Goal: Information Seeking & Learning: Learn about a topic

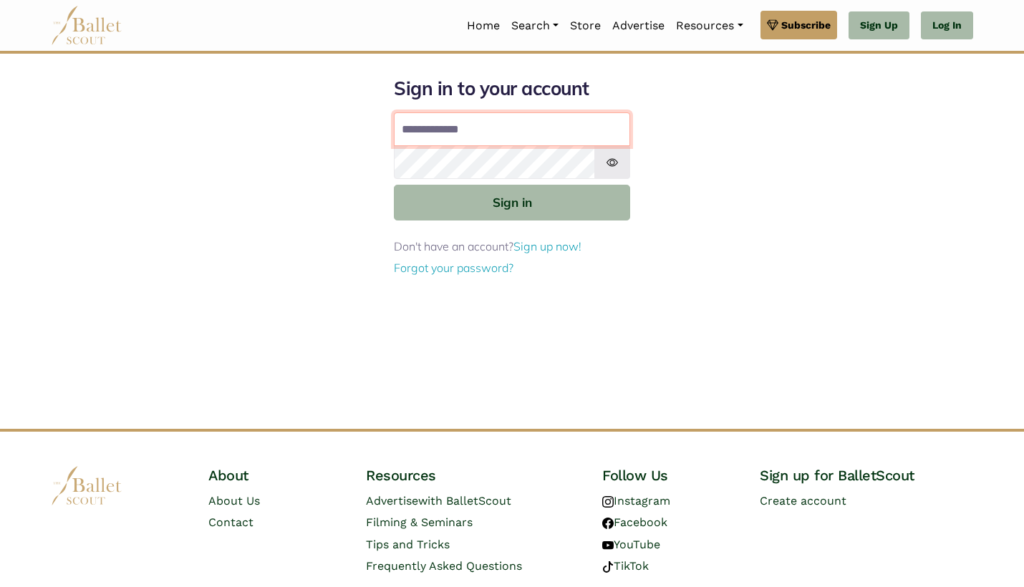
type input "**********"
click at [512, 201] on button "Sign in" at bounding box center [512, 202] width 236 height 35
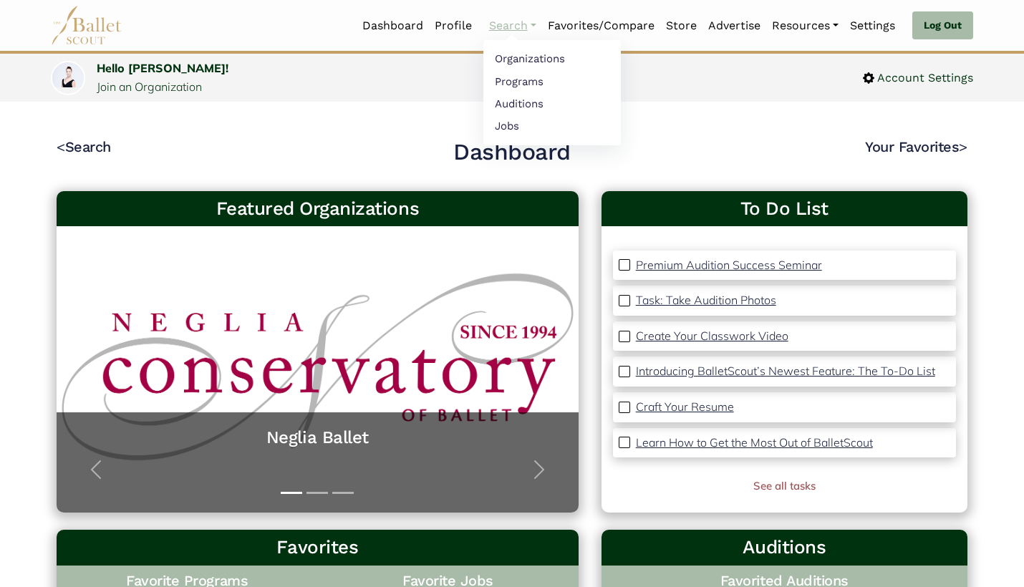
click at [502, 24] on link "Search" at bounding box center [512, 26] width 59 height 30
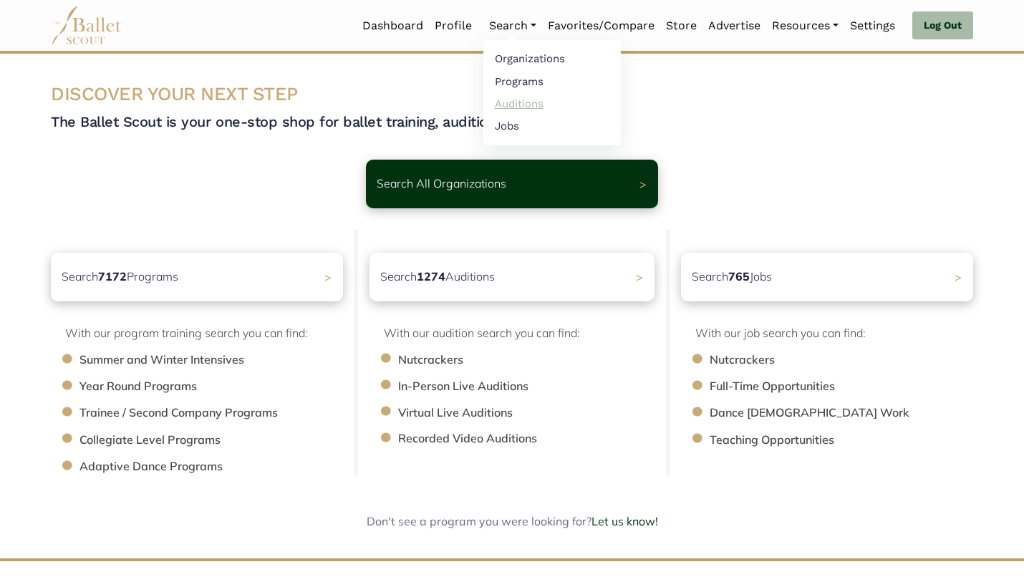
click at [524, 93] on link "Auditions" at bounding box center [551, 103] width 137 height 22
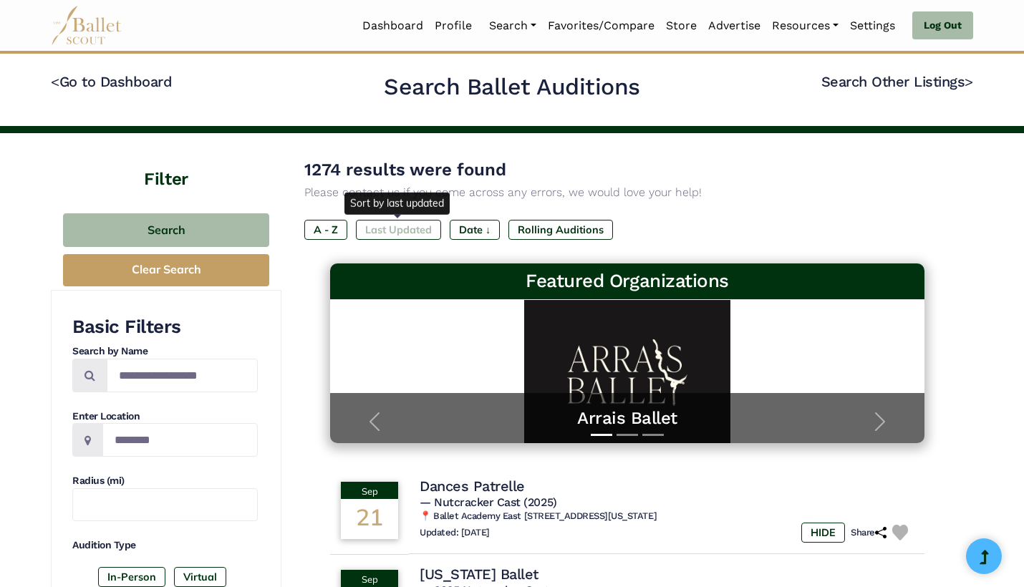
click at [398, 229] on label "Last Updated" at bounding box center [398, 230] width 85 height 20
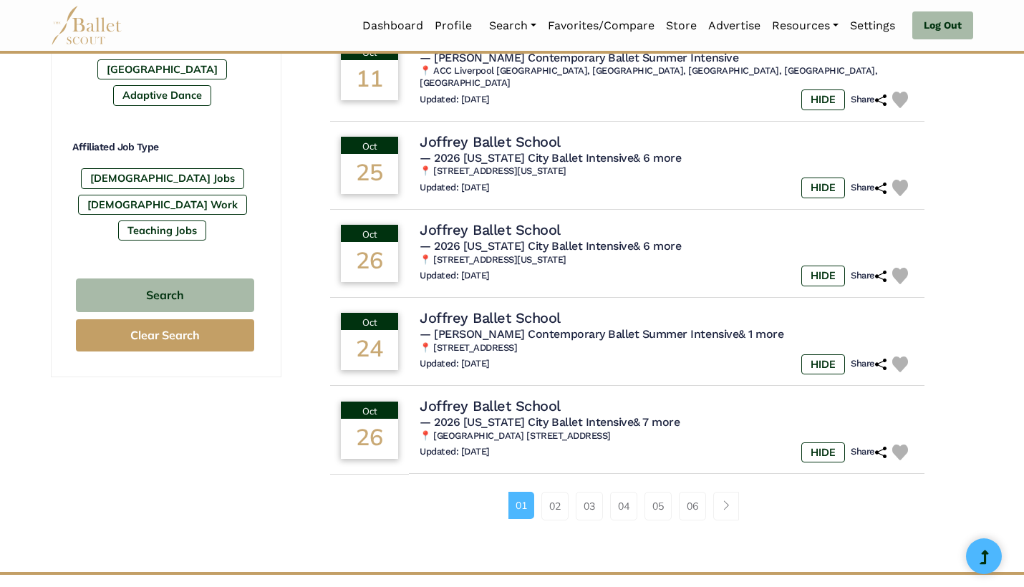
scroll to position [816, 0]
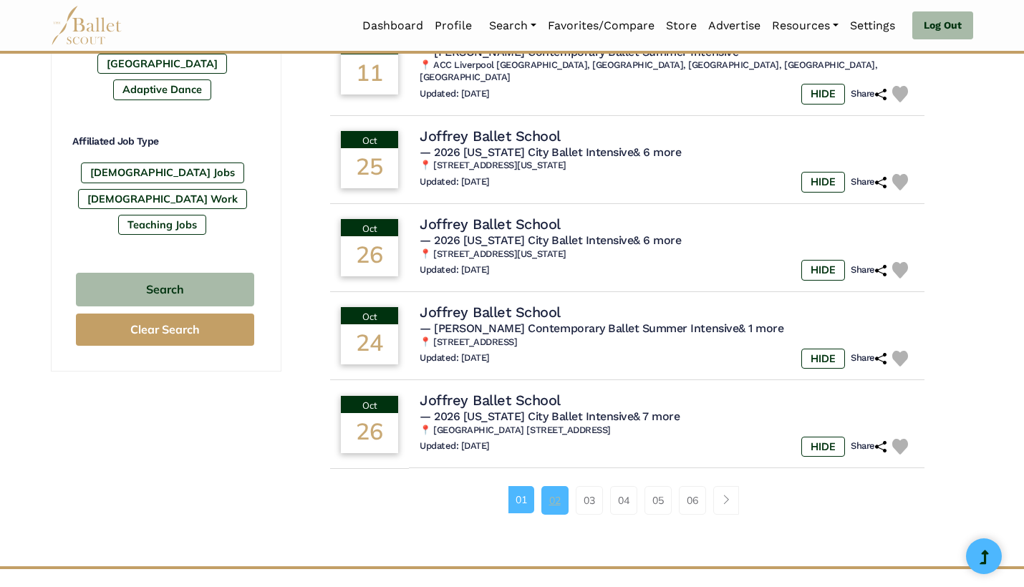
click at [551, 486] on link "02" at bounding box center [554, 500] width 27 height 29
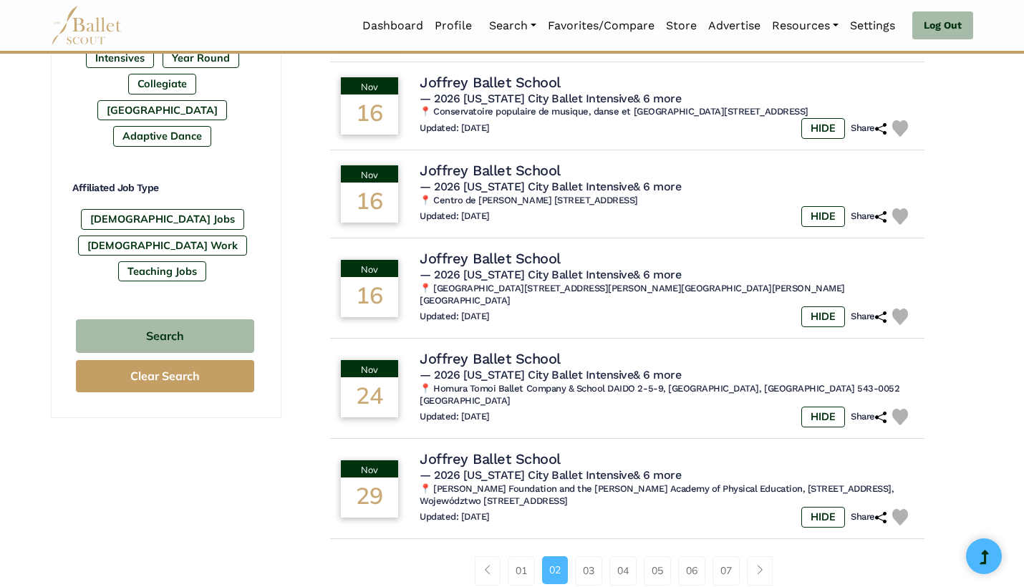
scroll to position [777, 0]
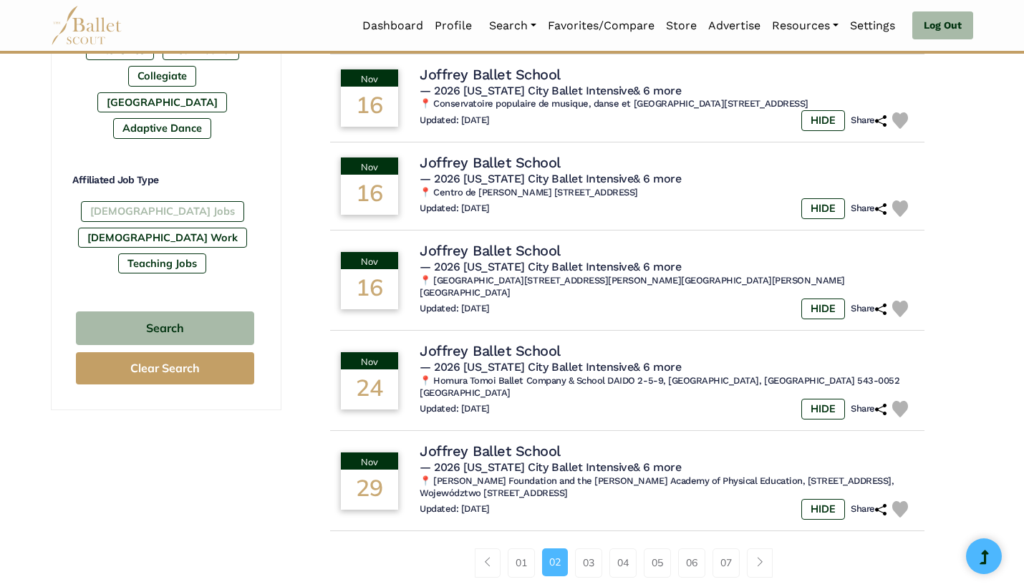
click at [141, 201] on label "Full-Time Jobs" at bounding box center [162, 211] width 163 height 20
click at [167, 308] on div "Search Clear Search" at bounding box center [164, 348] width 185 height 80
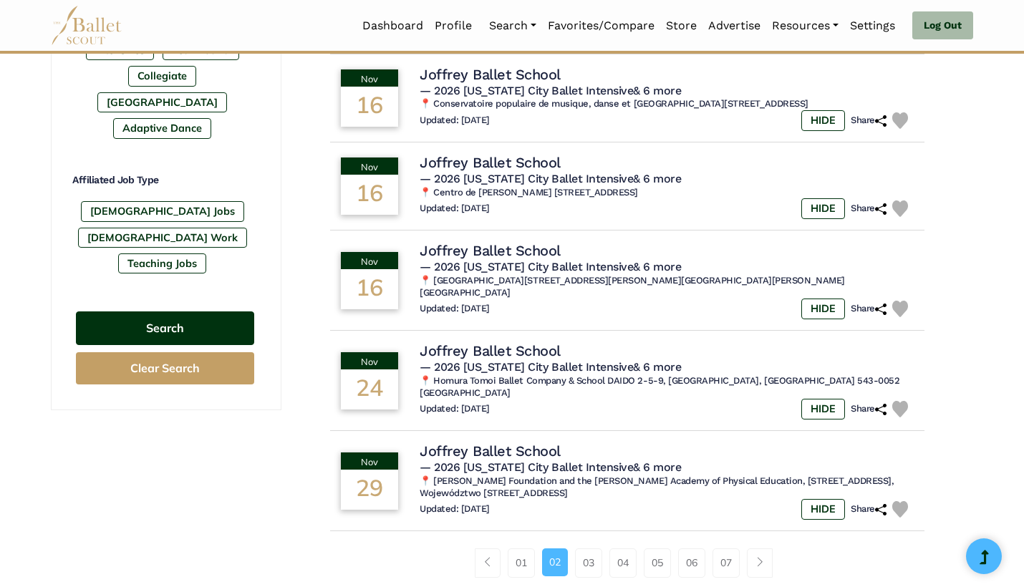
click at [171, 312] on button "Search" at bounding box center [165, 329] width 178 height 34
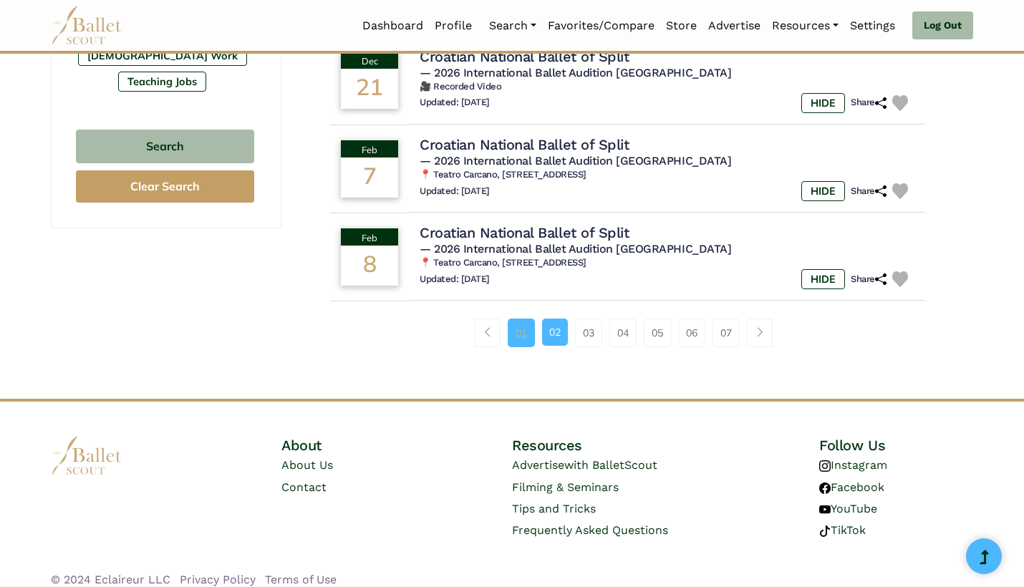
scroll to position [958, 0]
click at [524, 320] on link "01" at bounding box center [521, 333] width 27 height 29
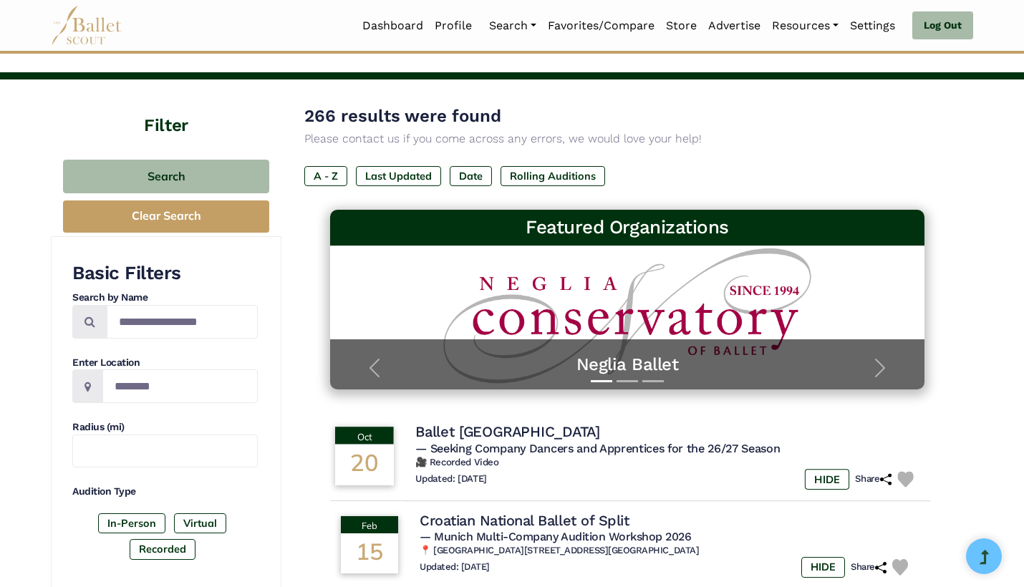
scroll to position [80, 0]
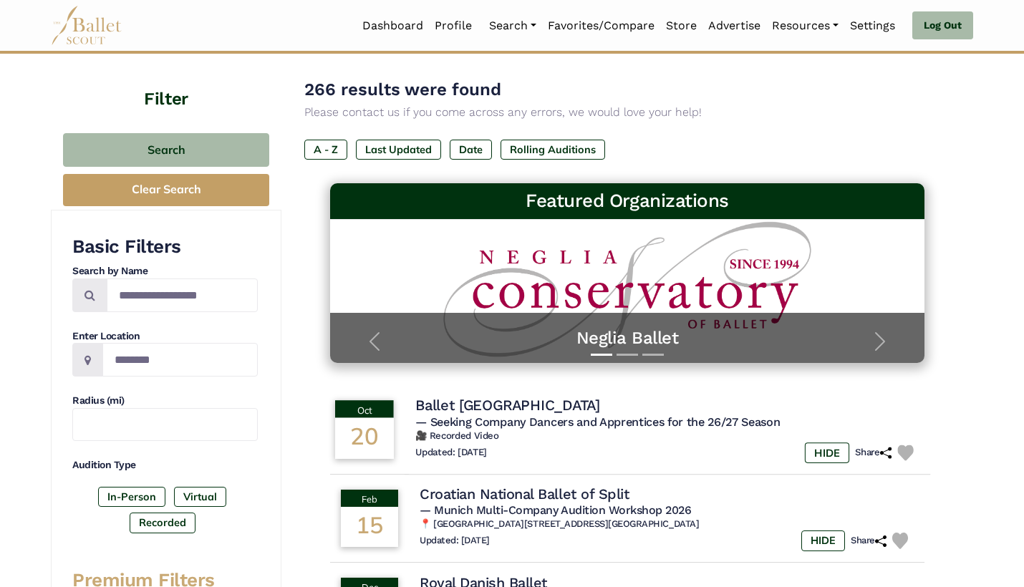
click at [902, 453] on img at bounding box center [905, 453] width 16 height 16
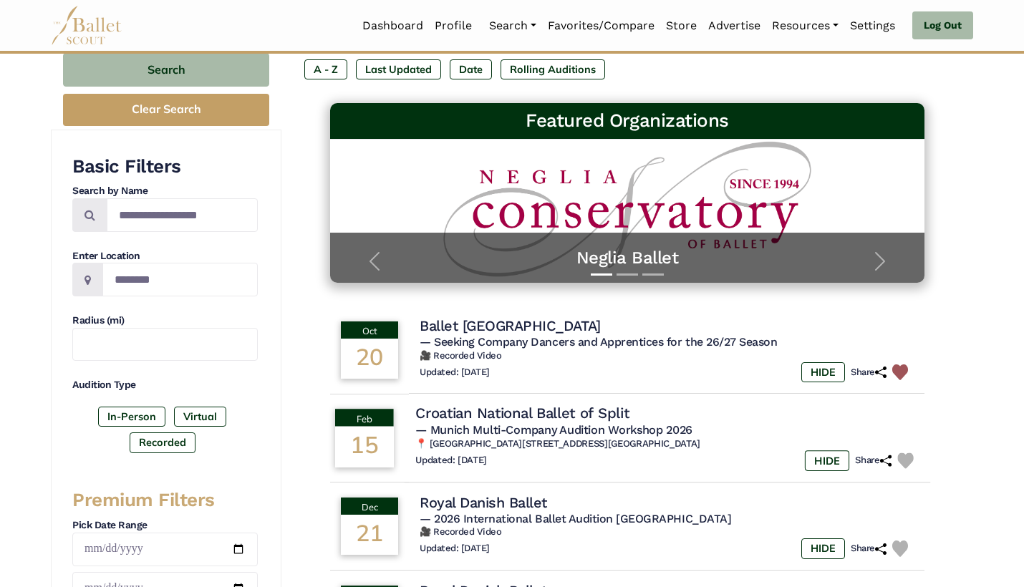
scroll to position [159, 0]
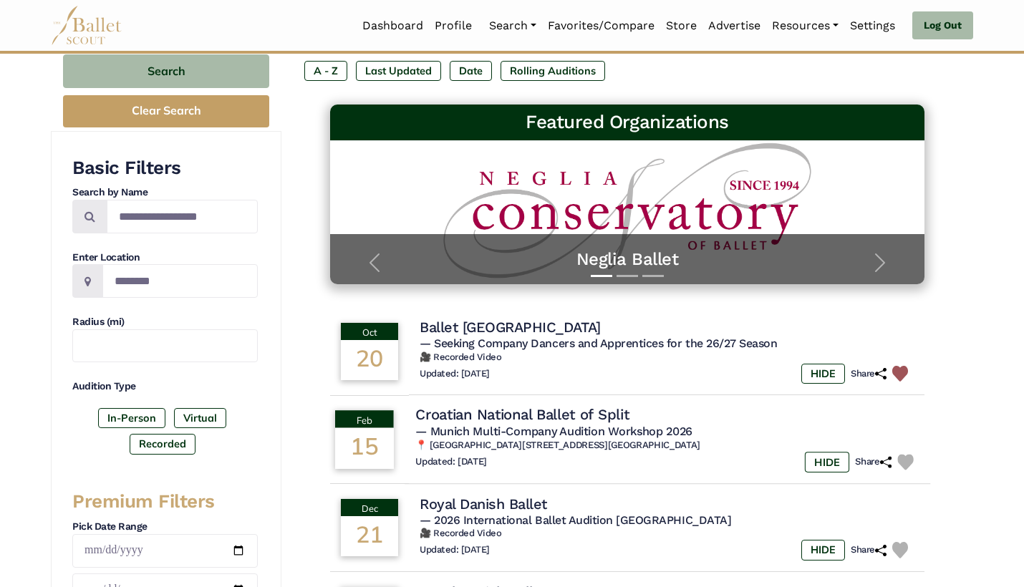
click at [907, 454] on img at bounding box center [905, 462] width 16 height 16
click at [597, 460] on div "Updated: [DATE] HIDE Share" at bounding box center [667, 462] width 504 height 21
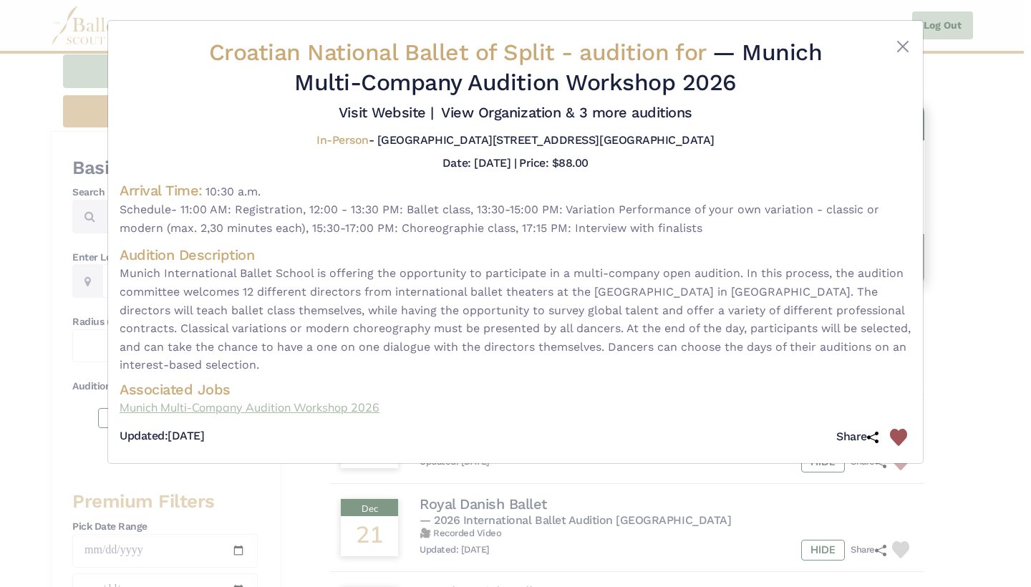
click at [251, 399] on link "Munich Multi-Company Audition Workshop 2026" at bounding box center [516, 408] width 792 height 19
click at [923, 309] on div "Croatian National Ballet of Split - audition for — Munich Multi-Company Auditio…" at bounding box center [515, 242] width 816 height 444
click at [1005, 341] on div "Croatian National Ballet of Split - audition for — Munich Multi-Company Auditio…" at bounding box center [515, 293] width 1031 height 587
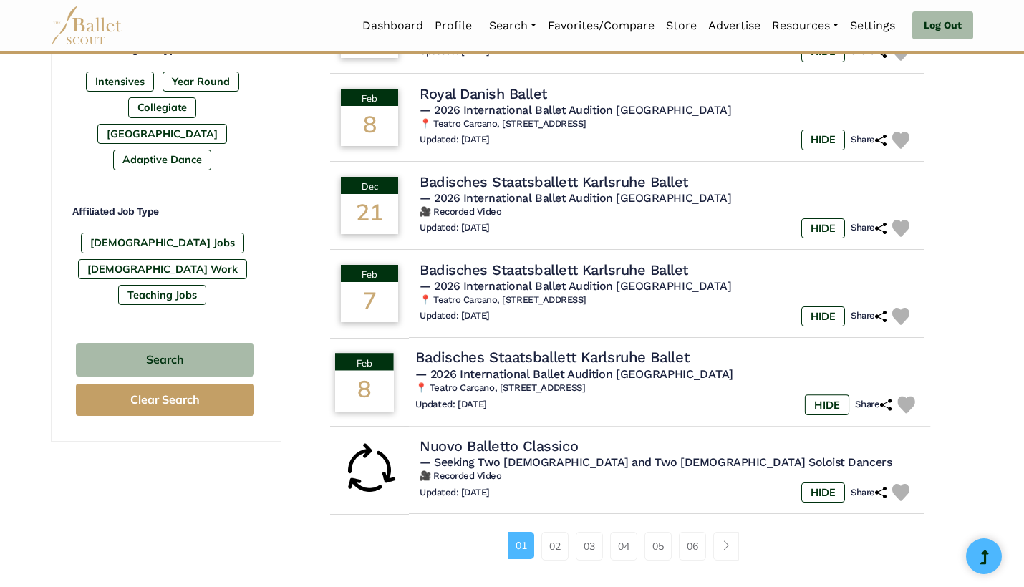
scroll to position [748, 0]
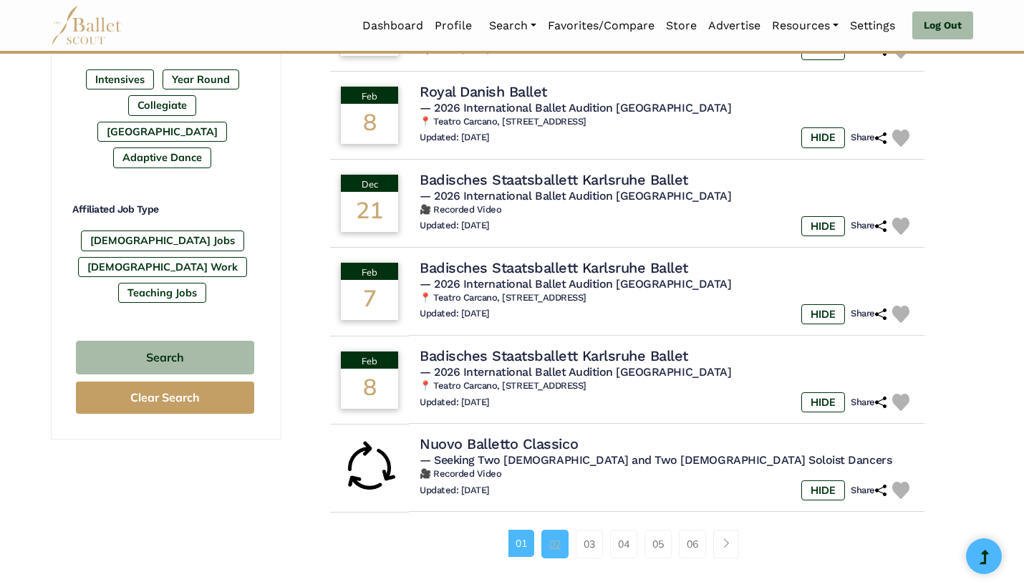
click at [556, 530] on link "02" at bounding box center [554, 544] width 27 height 29
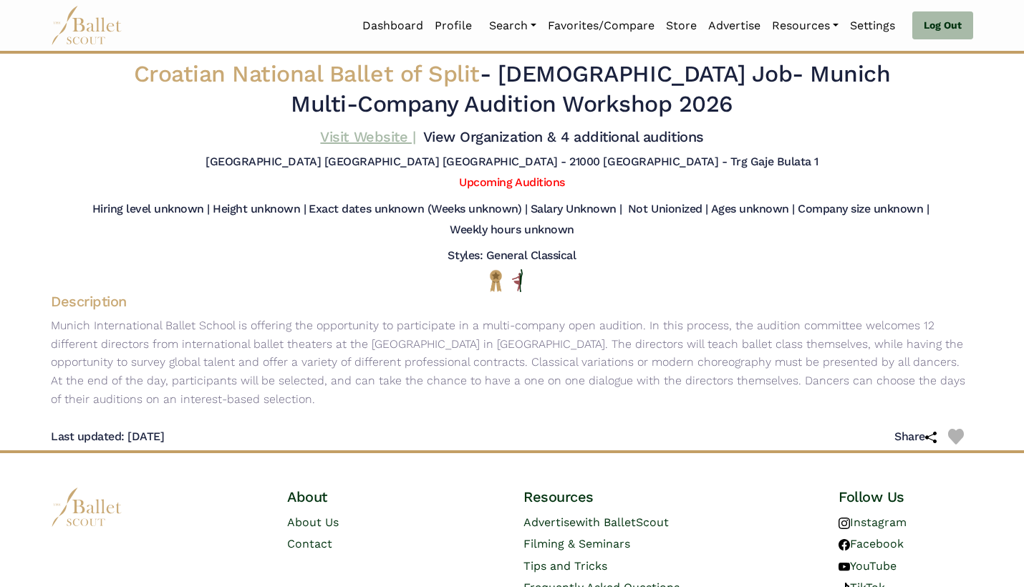
click at [379, 140] on link "Visit Website |" at bounding box center [367, 136] width 95 height 17
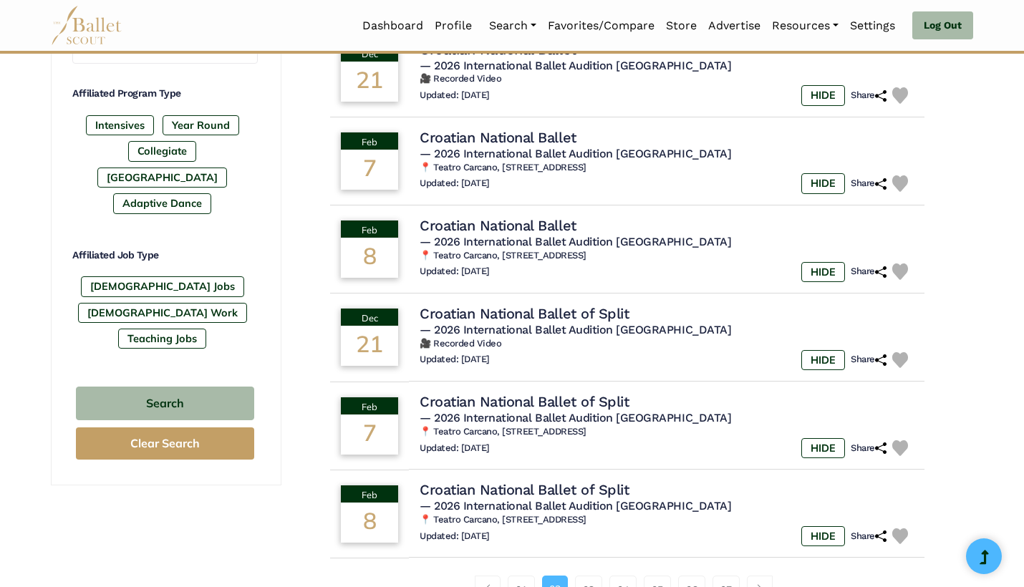
scroll to position [763, 0]
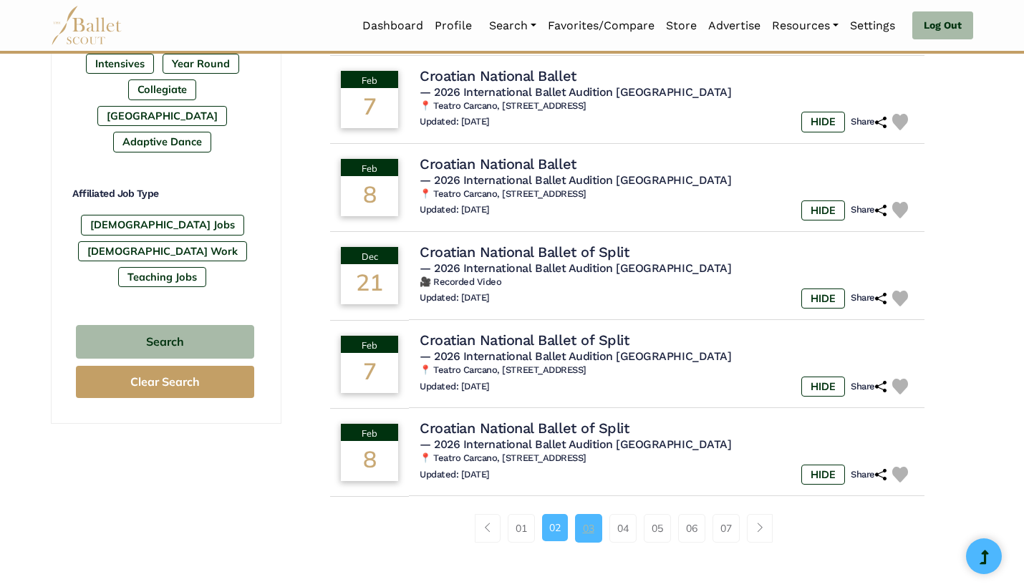
click at [591, 515] on link "03" at bounding box center [588, 528] width 27 height 29
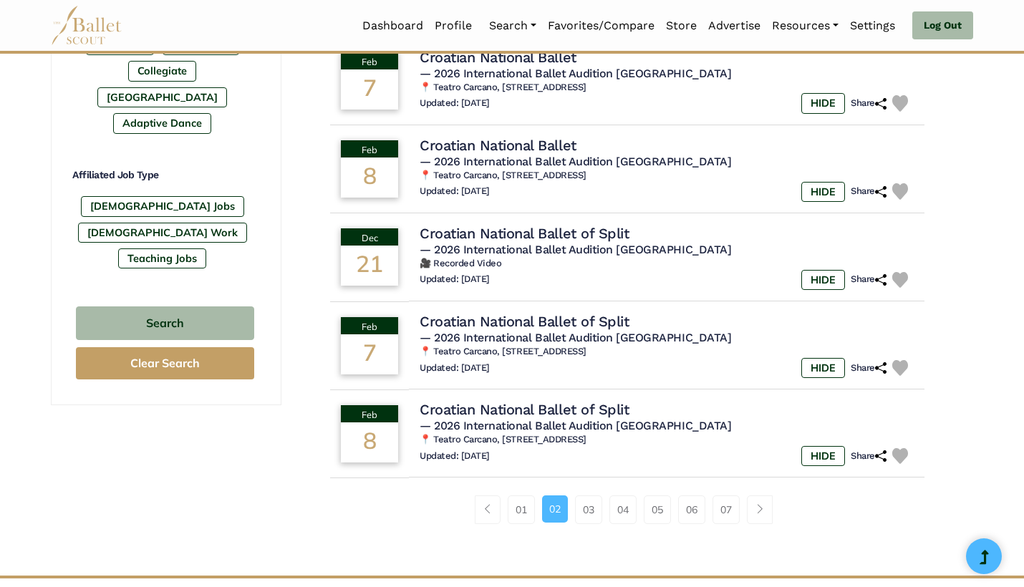
scroll to position [783, 0]
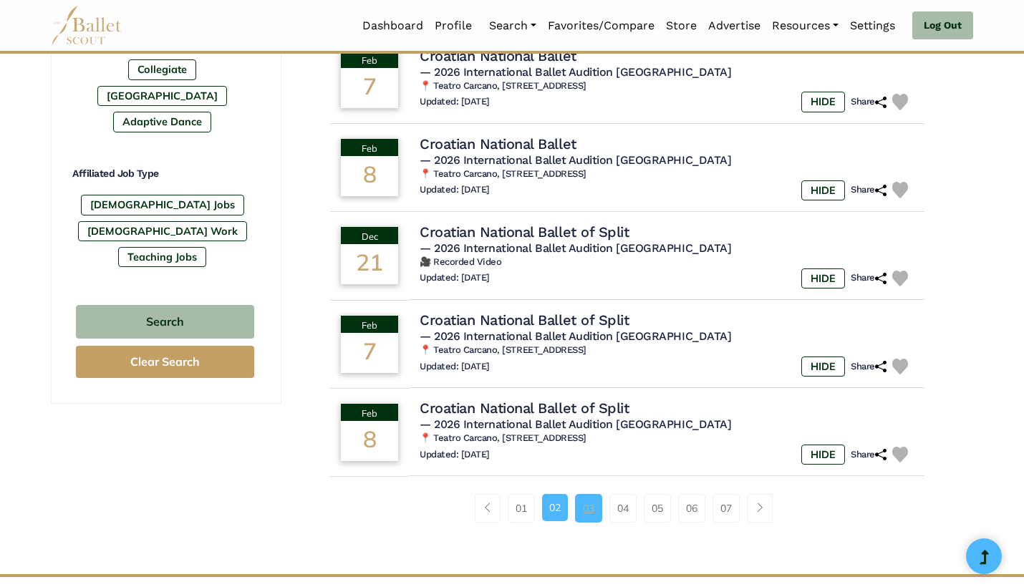
click at [597, 494] on link "03" at bounding box center [588, 508] width 27 height 29
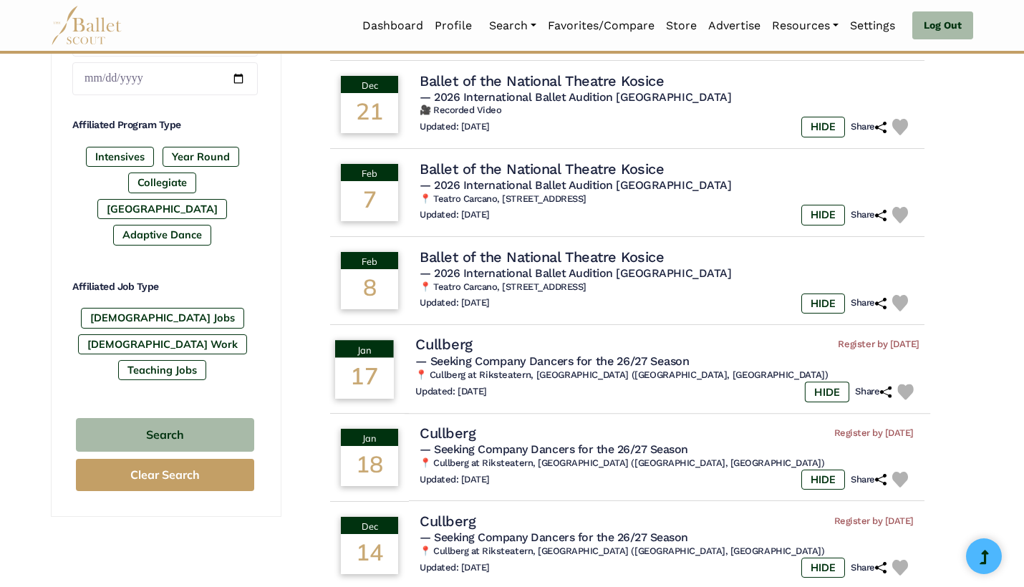
scroll to position [674, 0]
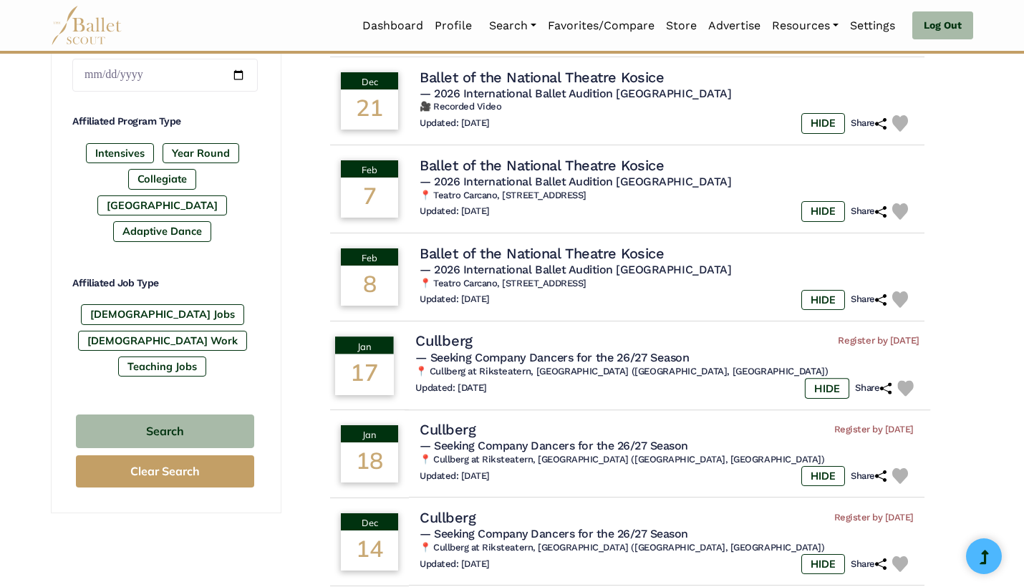
click at [907, 380] on img at bounding box center [905, 388] width 16 height 16
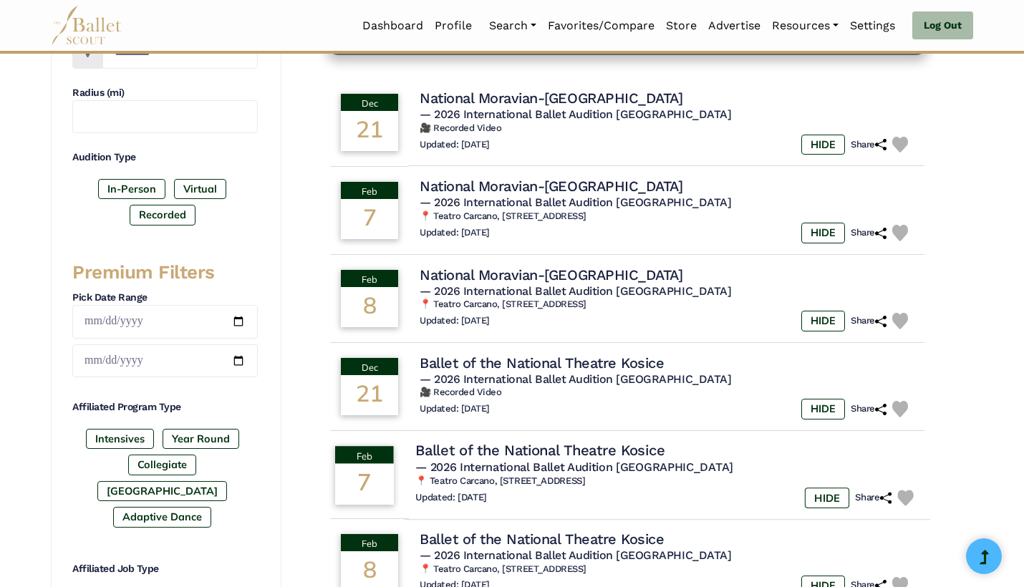
scroll to position [382, 0]
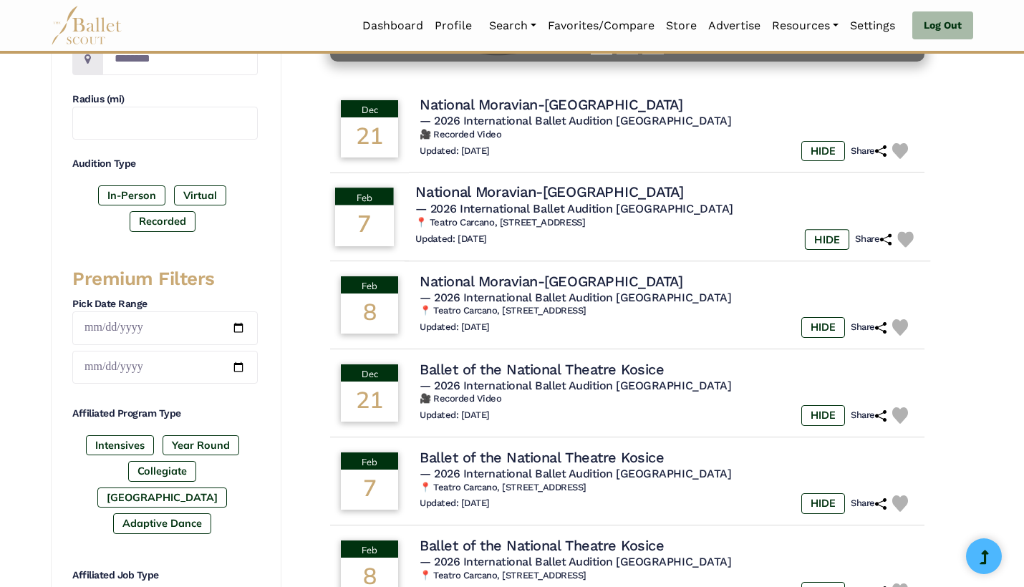
click at [536, 185] on h4 "National Moravian-[GEOGRAPHIC_DATA]" at bounding box center [549, 192] width 269 height 19
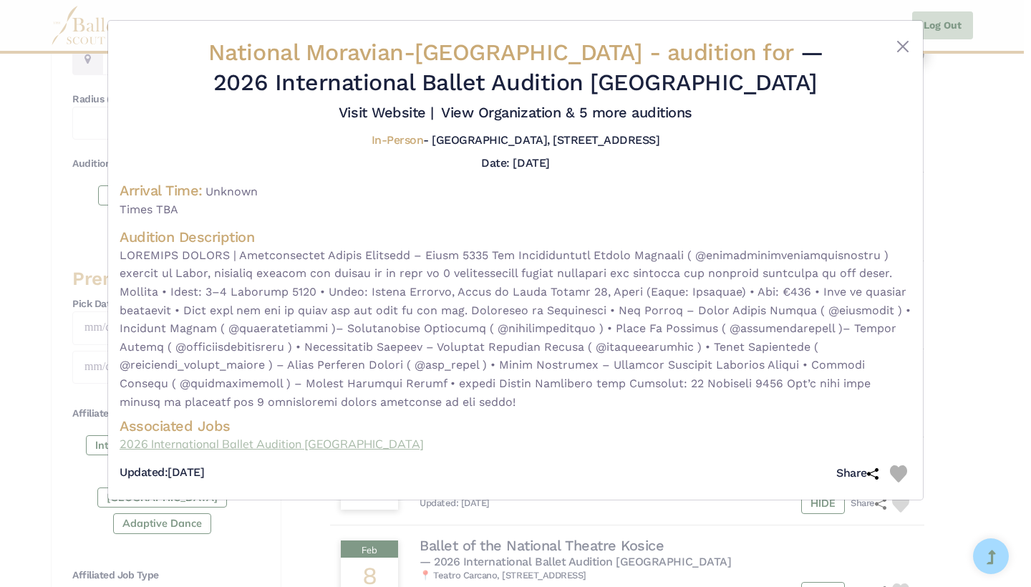
click at [254, 439] on link "2026 International Ballet Audition Milan" at bounding box center [516, 444] width 792 height 19
click at [928, 382] on div "National Moravian-Silesian Theatre - audition for — 2026 International Ballet A…" at bounding box center [515, 293] width 1031 height 587
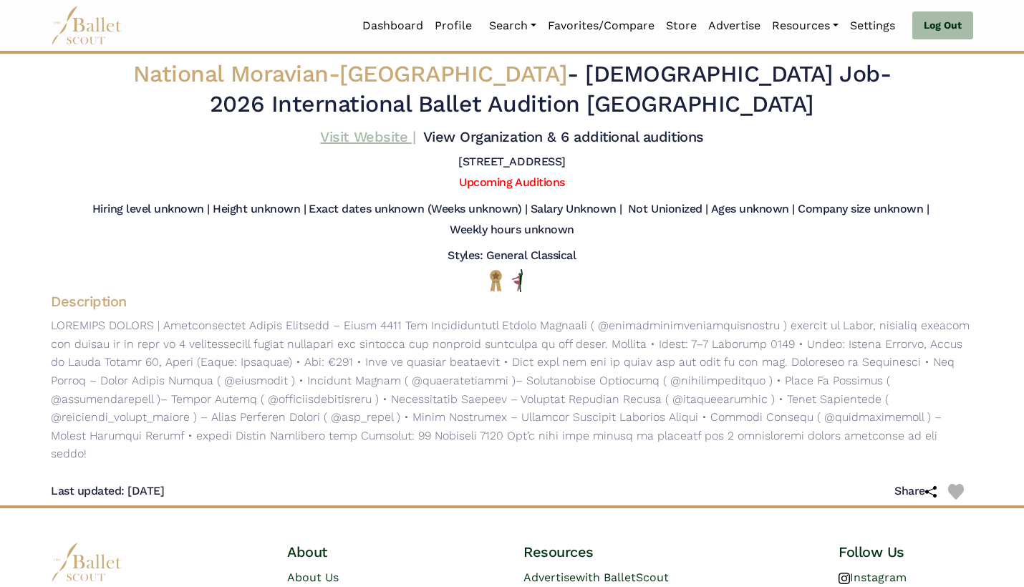
click at [385, 139] on link "Visit Website |" at bounding box center [367, 136] width 95 height 17
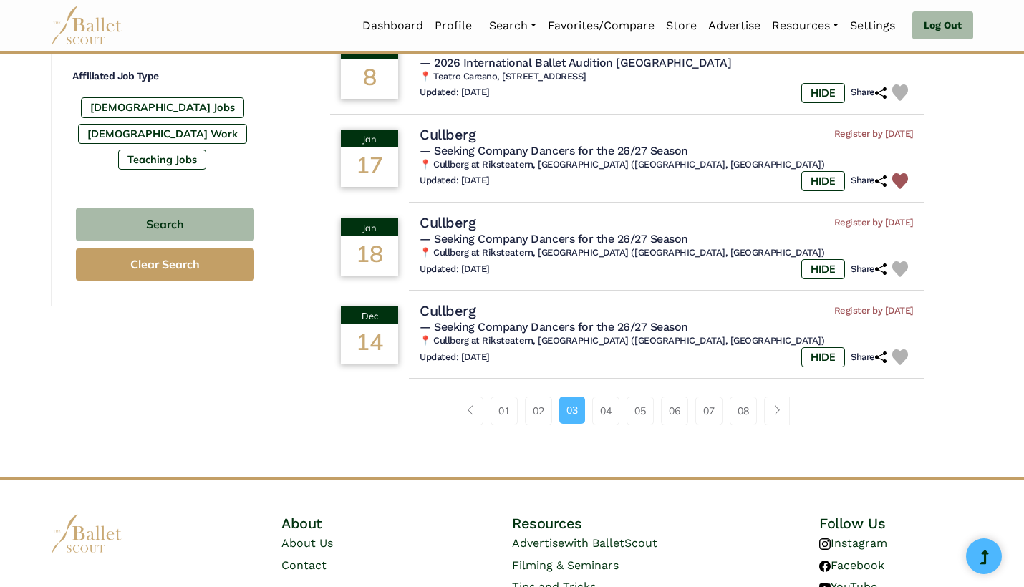
scroll to position [882, 0]
click at [607, 408] on link "04" at bounding box center [605, 410] width 27 height 29
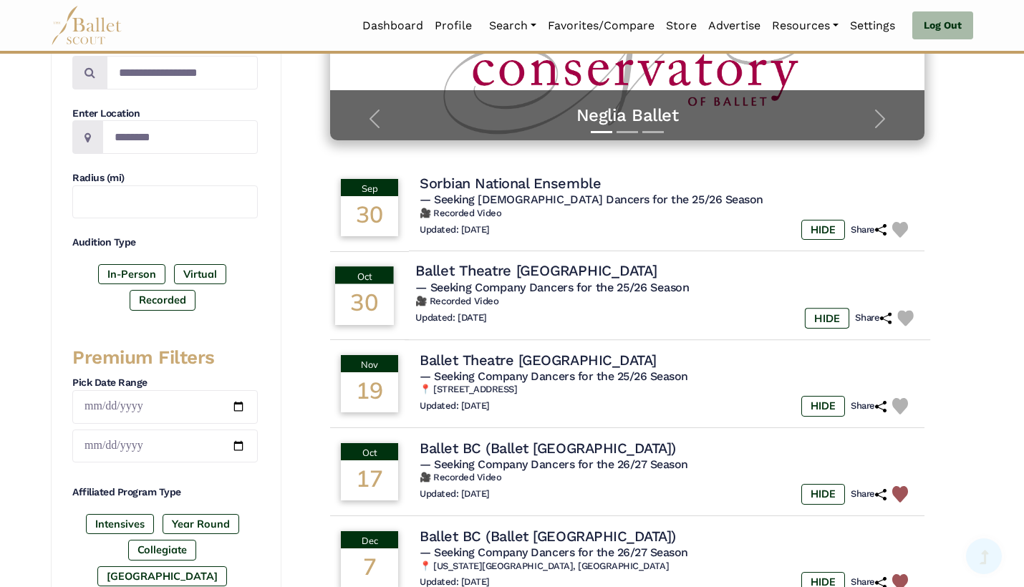
scroll to position [304, 0]
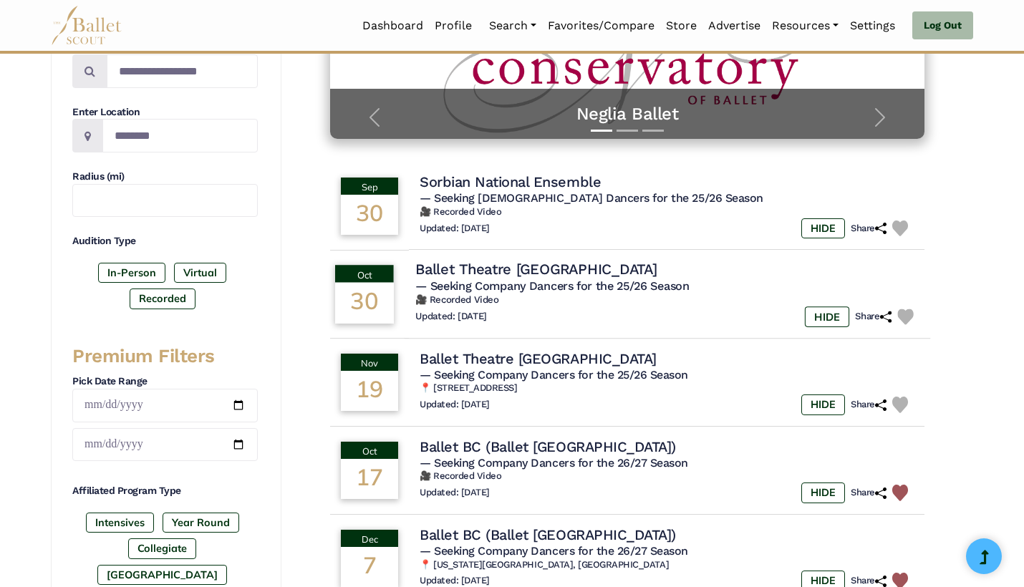
click at [688, 324] on td "Ballet Theatre [GEOGRAPHIC_DATA] — Seeking Company Dancers for the 25/26 Season…" at bounding box center [668, 294] width 526 height 90
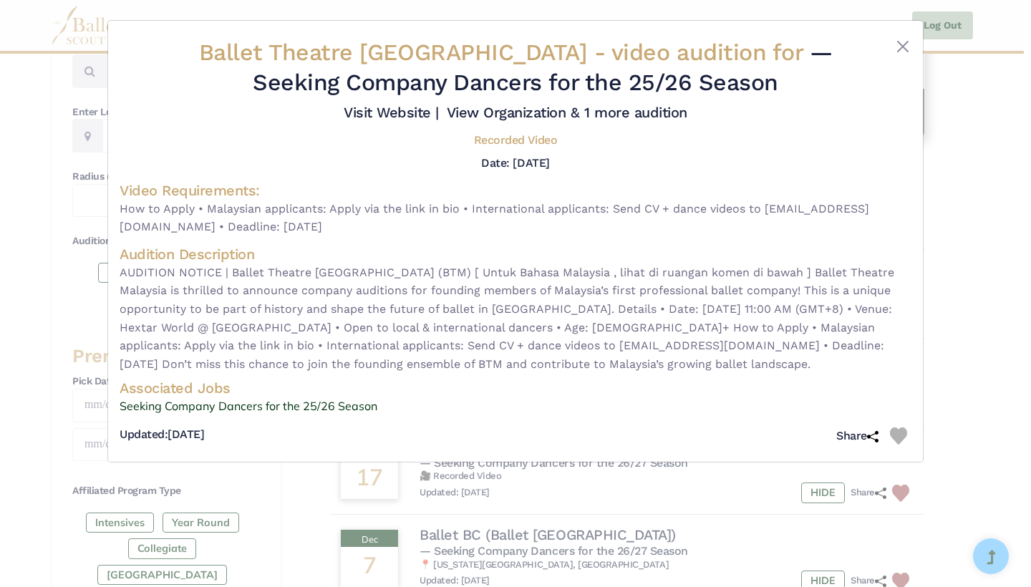
click at [997, 367] on div "Ballet Theatre [GEOGRAPHIC_DATA] - video audition for — Seeking Company Dancers…" at bounding box center [515, 293] width 1031 height 587
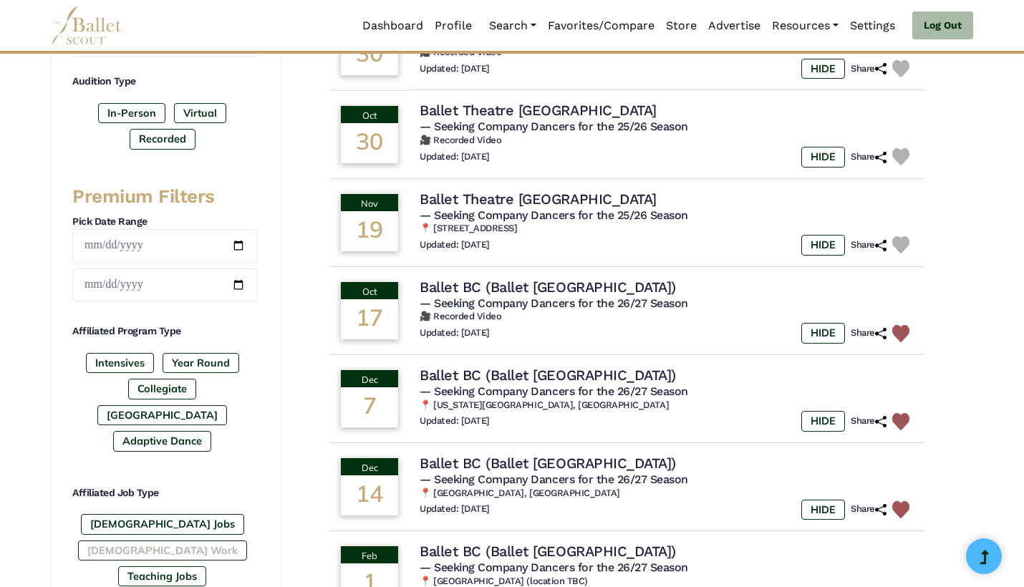
scroll to position [465, 0]
click at [212, 540] on label "[DEMOGRAPHIC_DATA] Work" at bounding box center [162, 550] width 169 height 20
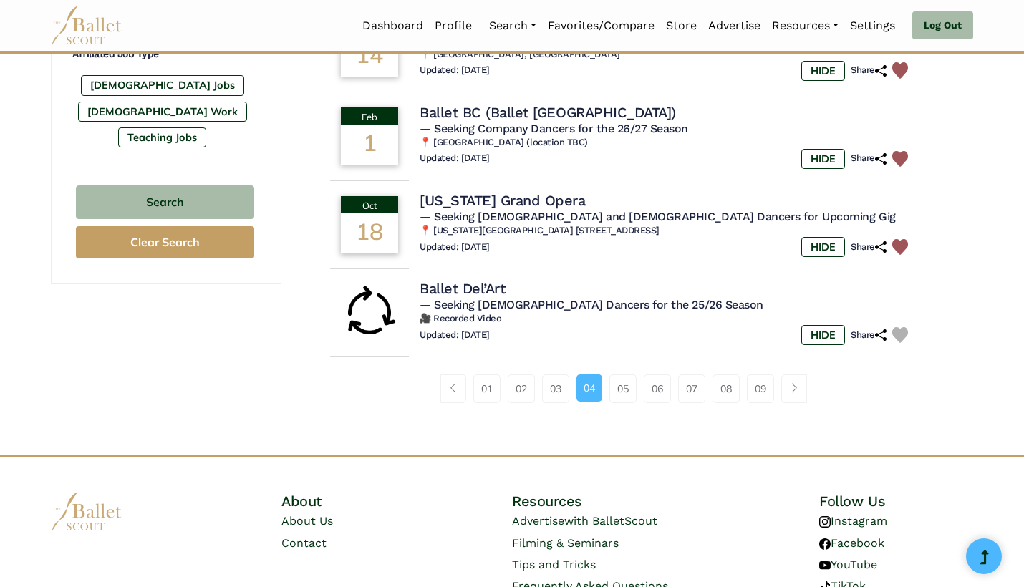
scroll to position [904, 0]
click at [483, 375] on link "01" at bounding box center [486, 388] width 27 height 29
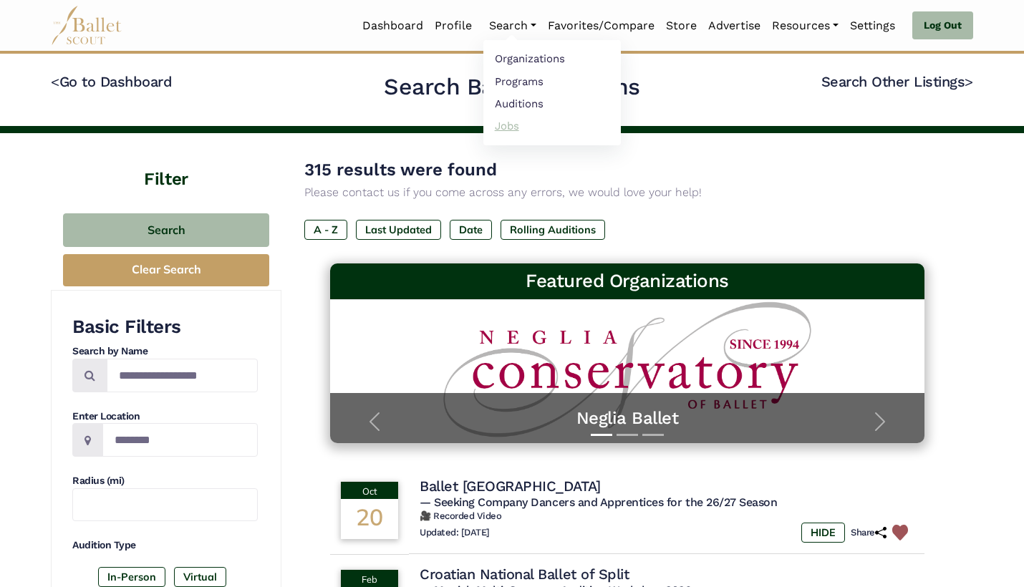
click at [507, 127] on link "Jobs" at bounding box center [551, 126] width 137 height 22
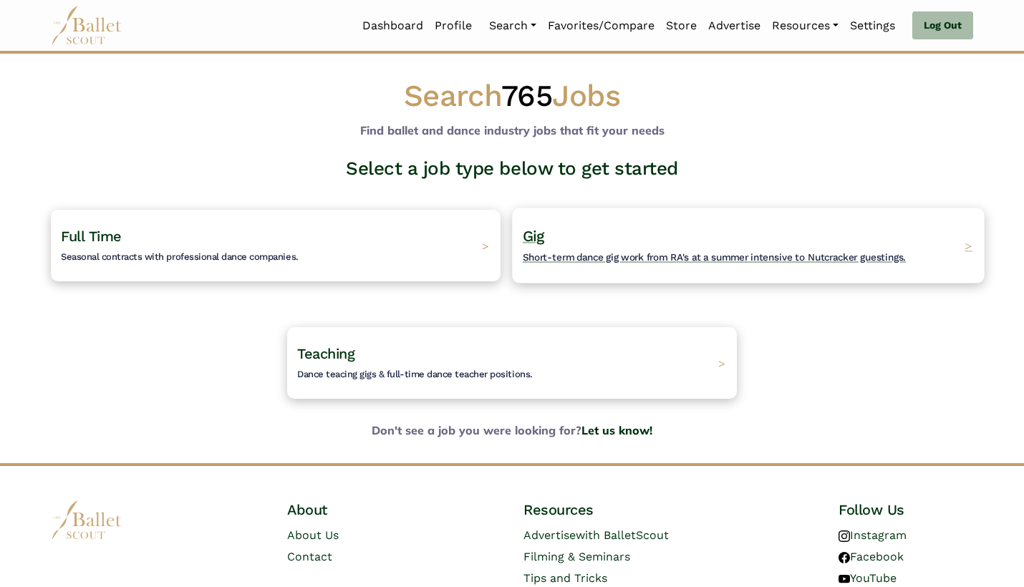
click at [594, 229] on h4 "Gig Short-term dance gig work from RA's at a summer intensive to Nutcracker gue…" at bounding box center [714, 245] width 383 height 39
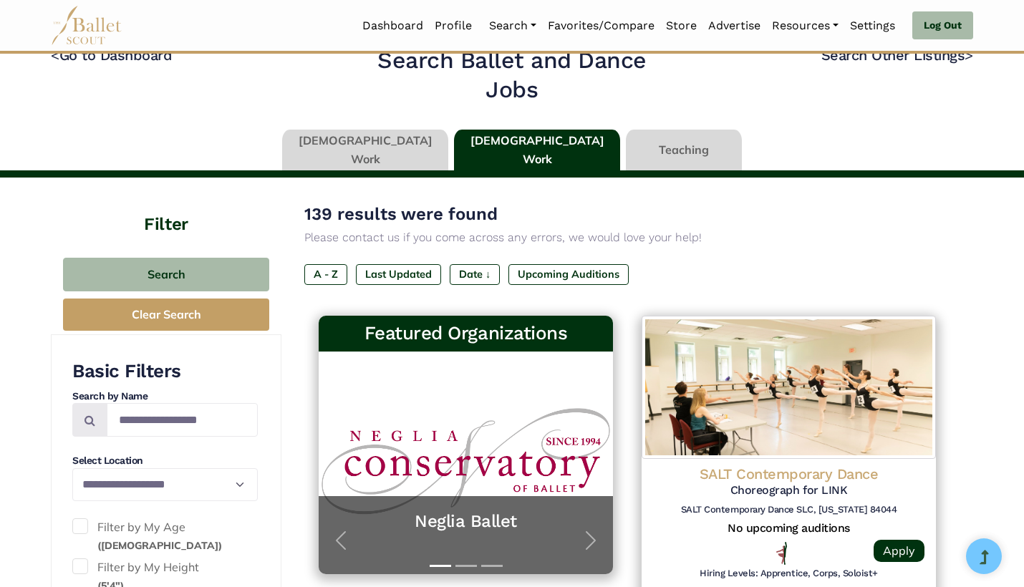
scroll to position [32, 0]
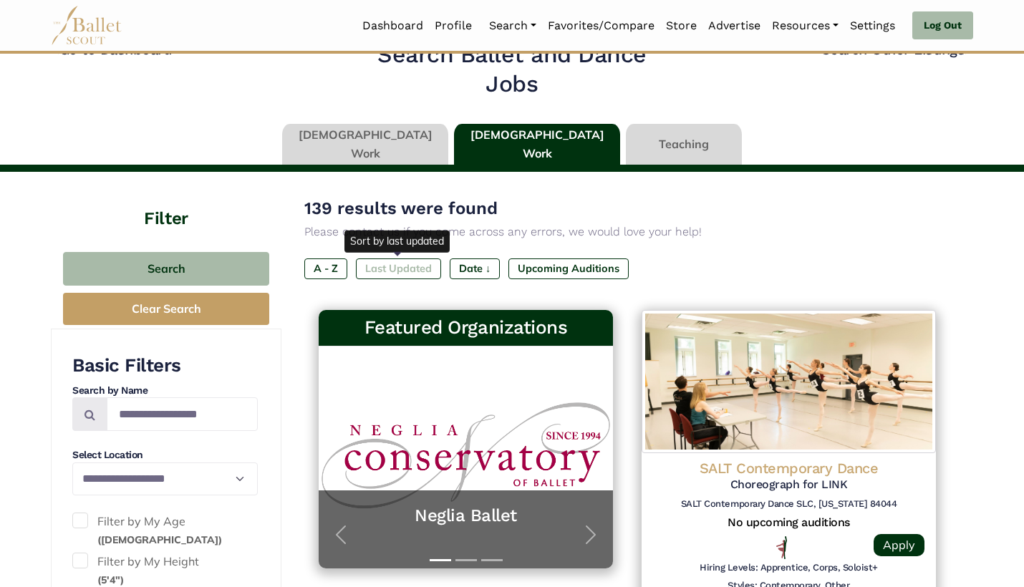
click at [394, 259] on label "Last Updated" at bounding box center [398, 269] width 85 height 20
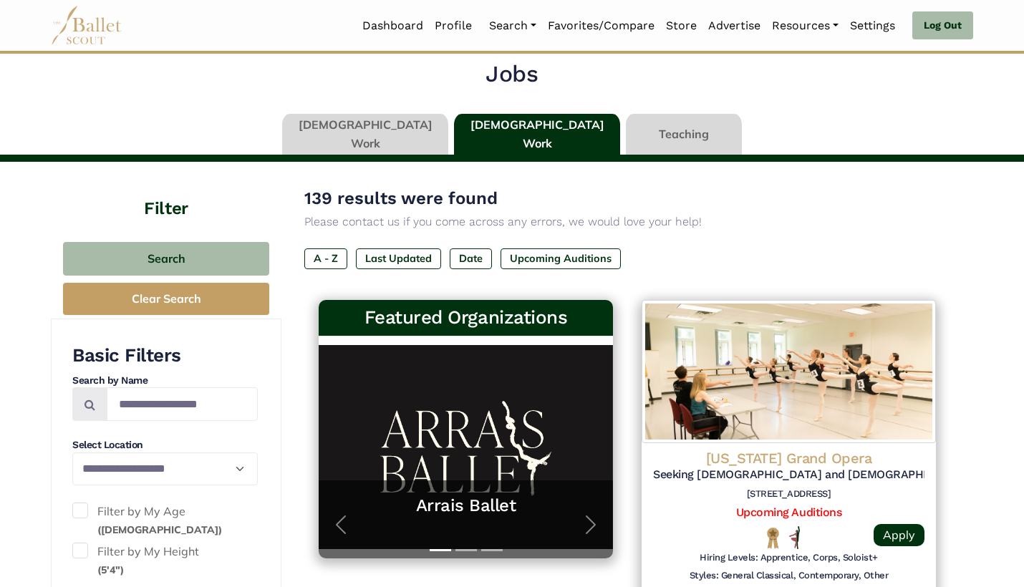
scroll to position [42, 0]
click at [417, 133] on link at bounding box center [365, 134] width 166 height 41
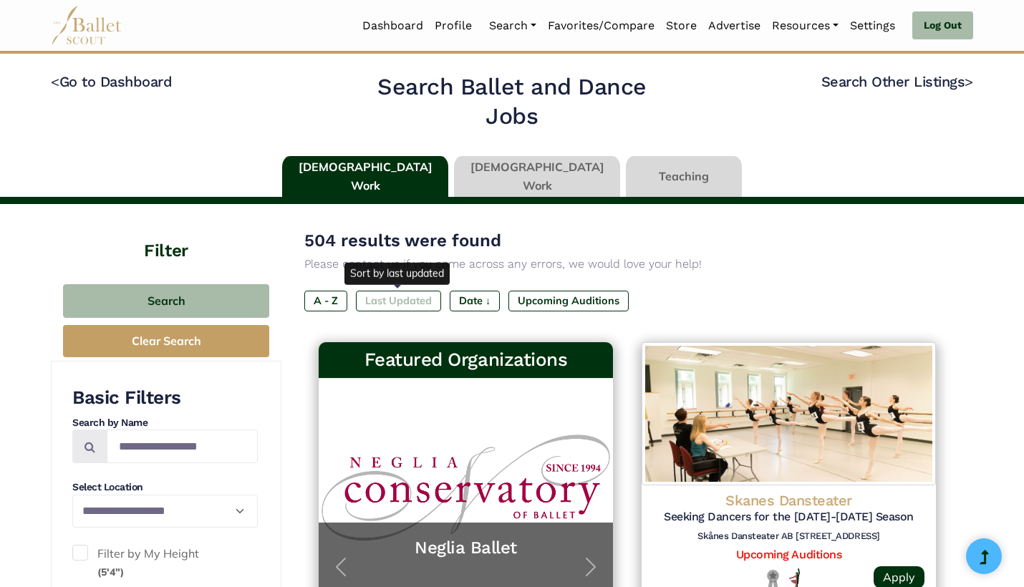
click at [431, 302] on label "Last Updated" at bounding box center [398, 301] width 85 height 20
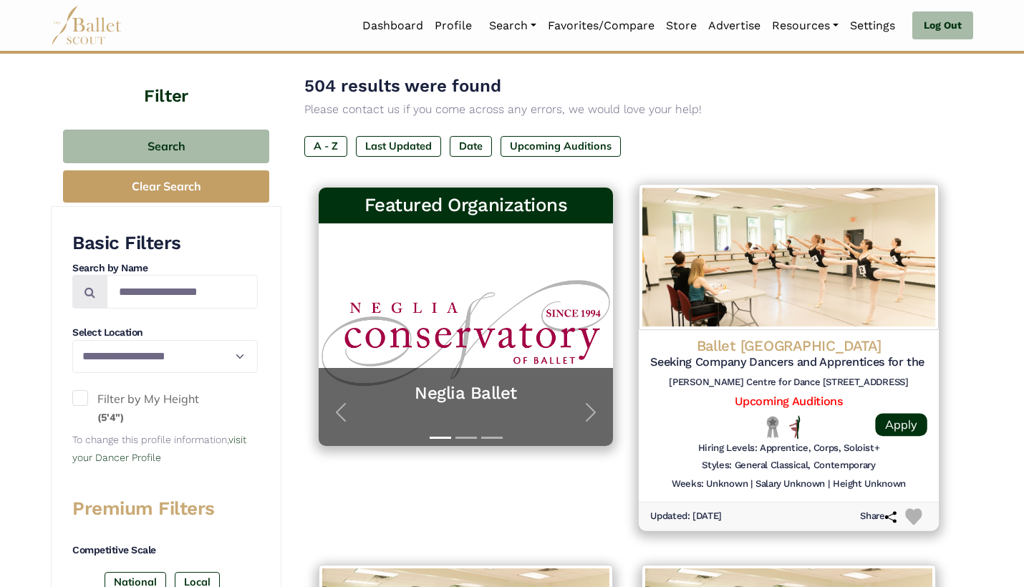
scroll to position [171, 0]
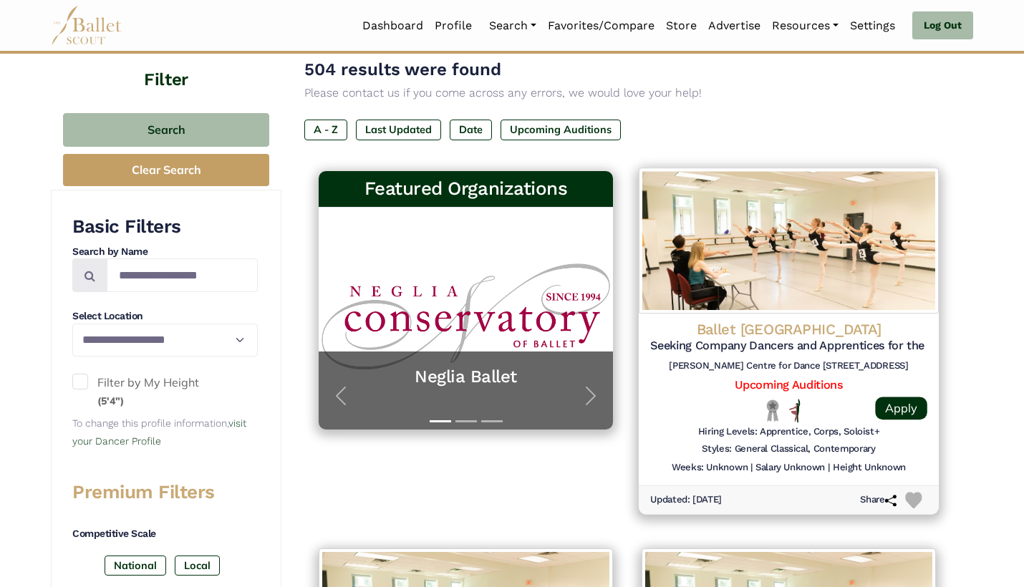
click at [921, 492] on img at bounding box center [913, 500] width 16 height 16
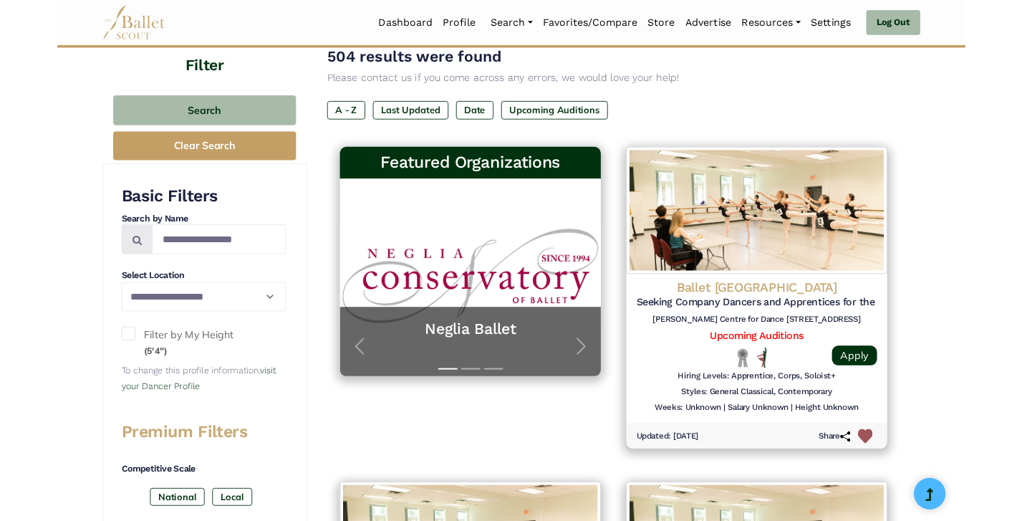
scroll to position [117, 0]
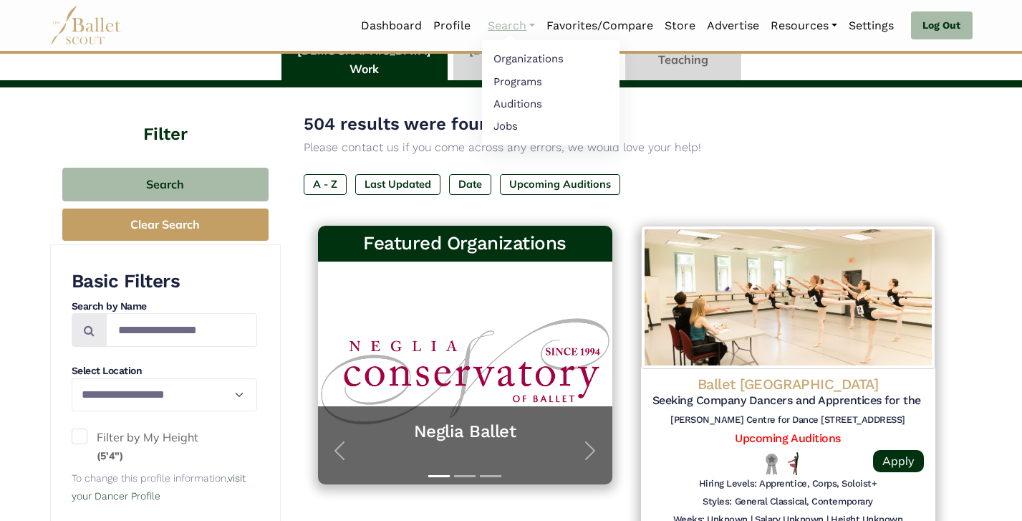
click at [495, 25] on link "Search" at bounding box center [511, 26] width 59 height 30
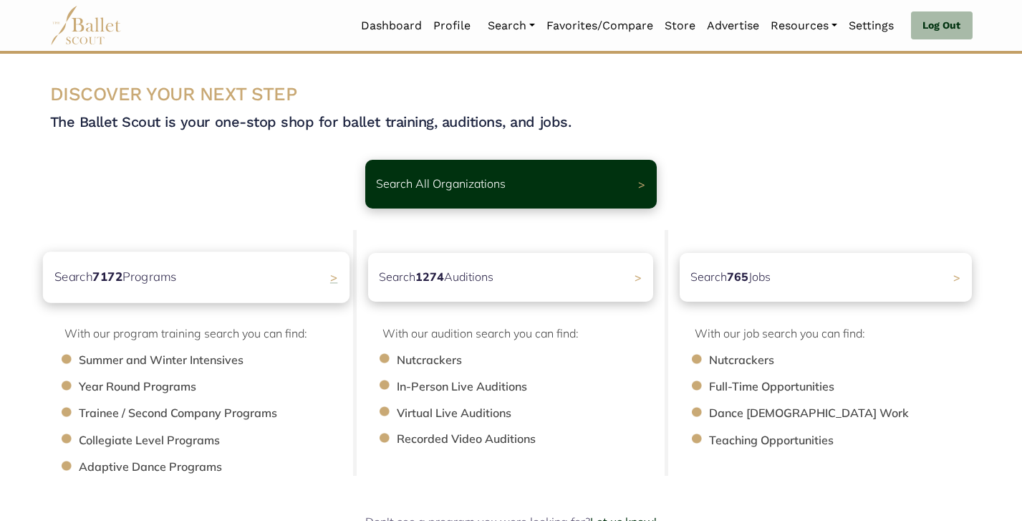
click at [276, 268] on div "Search 7172 Programs >" at bounding box center [195, 276] width 307 height 51
click at [797, 271] on div "Search 765 Jobs >" at bounding box center [825, 276] width 307 height 51
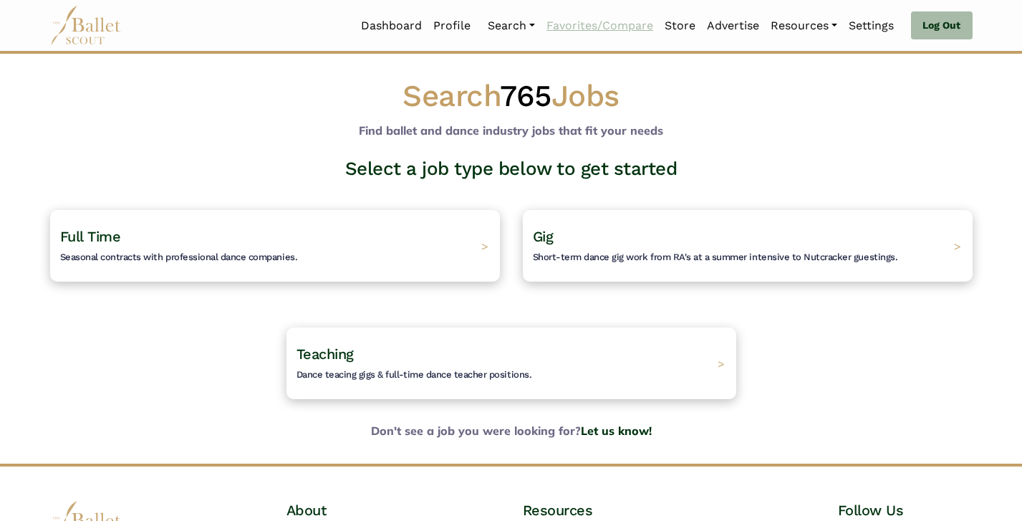
click at [593, 25] on link "Favorites/Compare" at bounding box center [600, 26] width 118 height 30
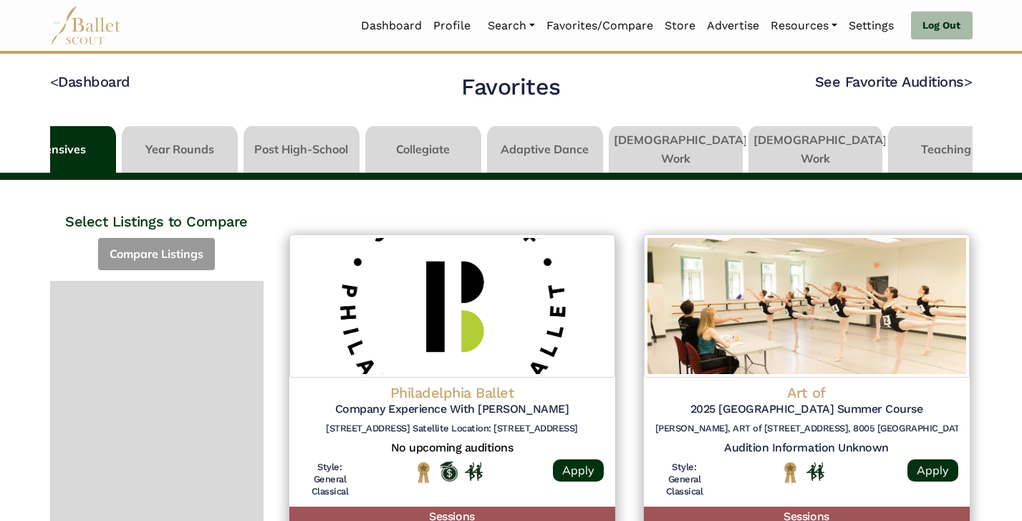
scroll to position [0, 52]
click at [687, 146] on link at bounding box center [677, 146] width 134 height 41
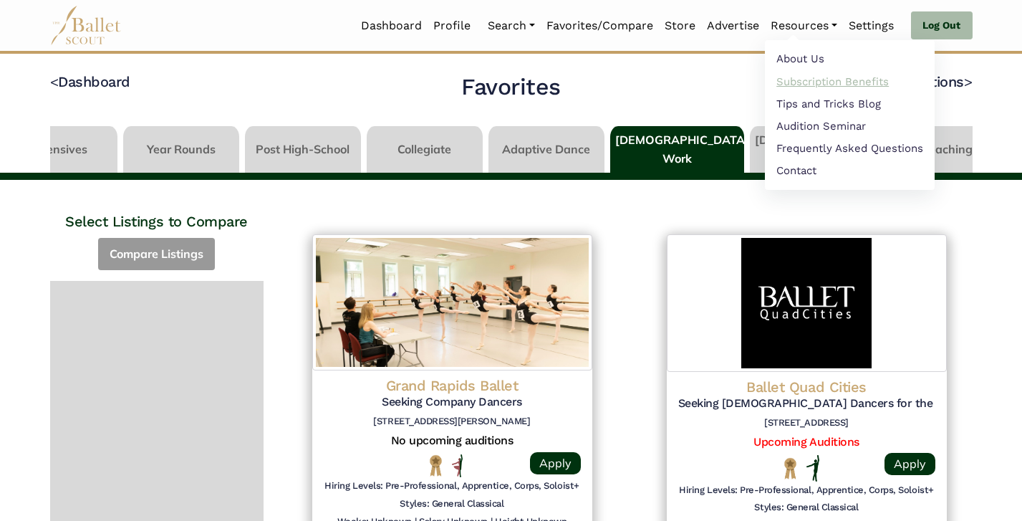
click at [917, 71] on link "Subscription Benefits" at bounding box center [850, 81] width 170 height 22
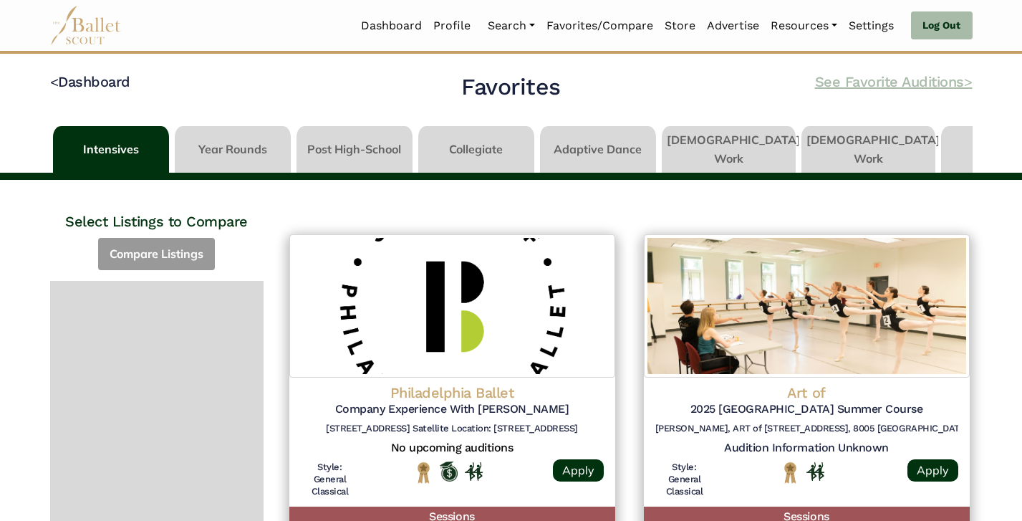
click at [912, 82] on link "See Favorite Auditions >" at bounding box center [894, 81] width 158 height 17
click at [893, 81] on link "See Favorite Auditions >" at bounding box center [894, 81] width 158 height 17
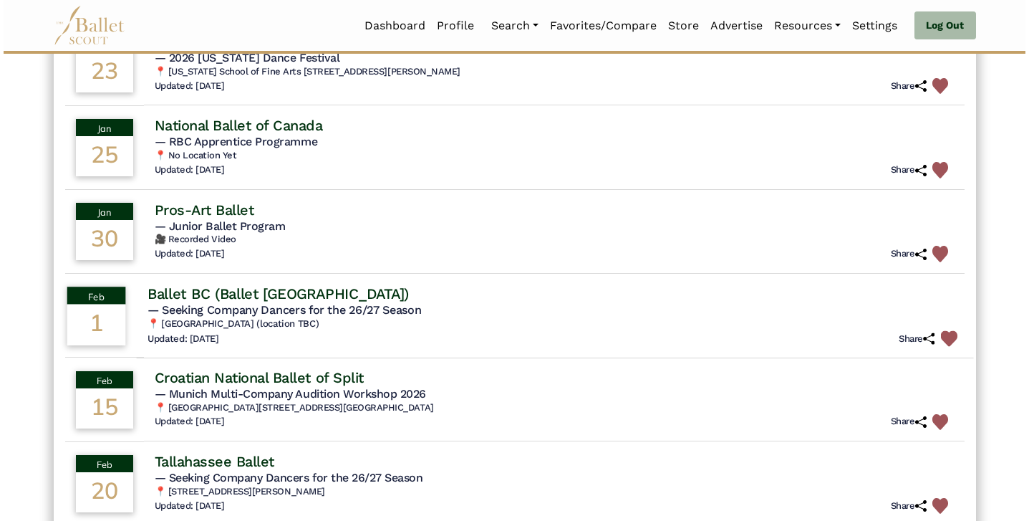
scroll to position [7829, 0]
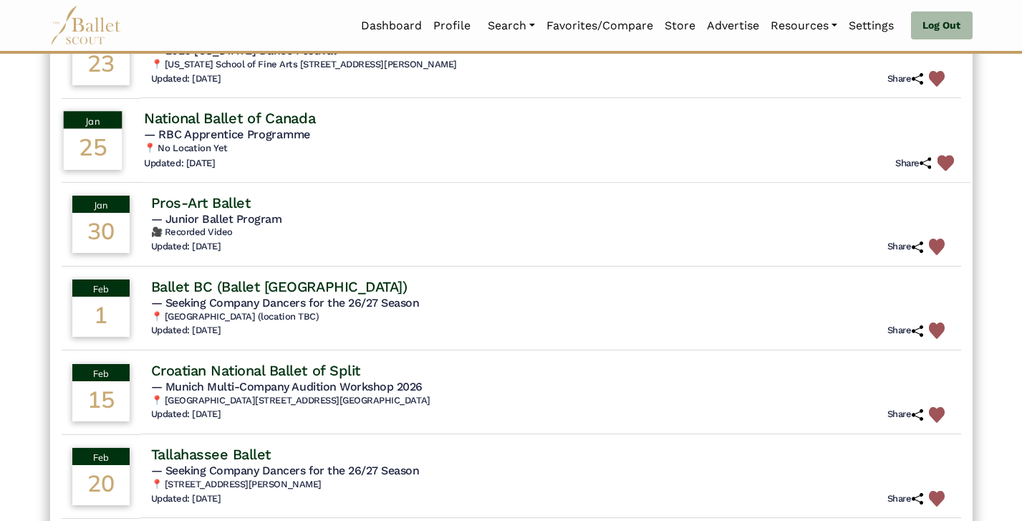
click at [460, 155] on div "Updated: Aug. 24, 2025 Share" at bounding box center [550, 163] width 815 height 16
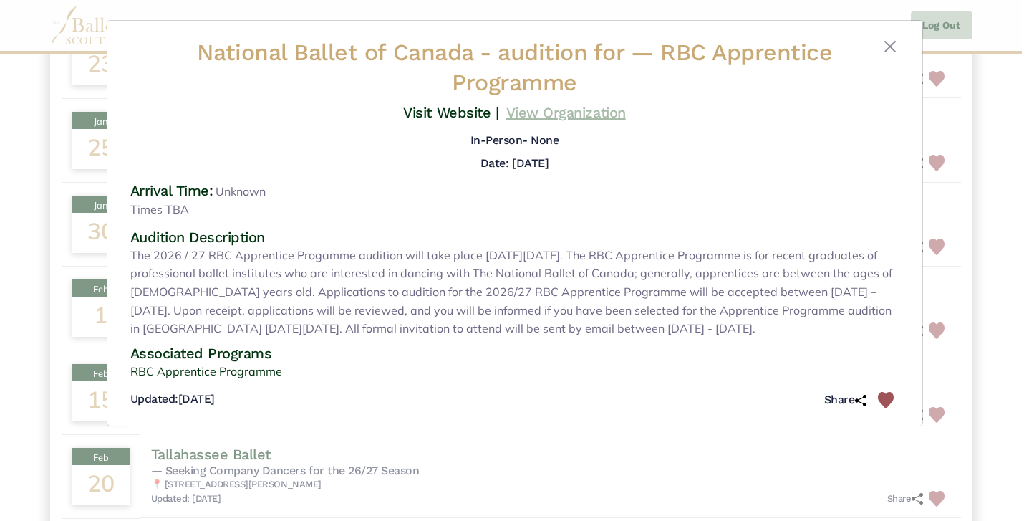
click at [575, 120] on link "View Organization" at bounding box center [566, 112] width 120 height 17
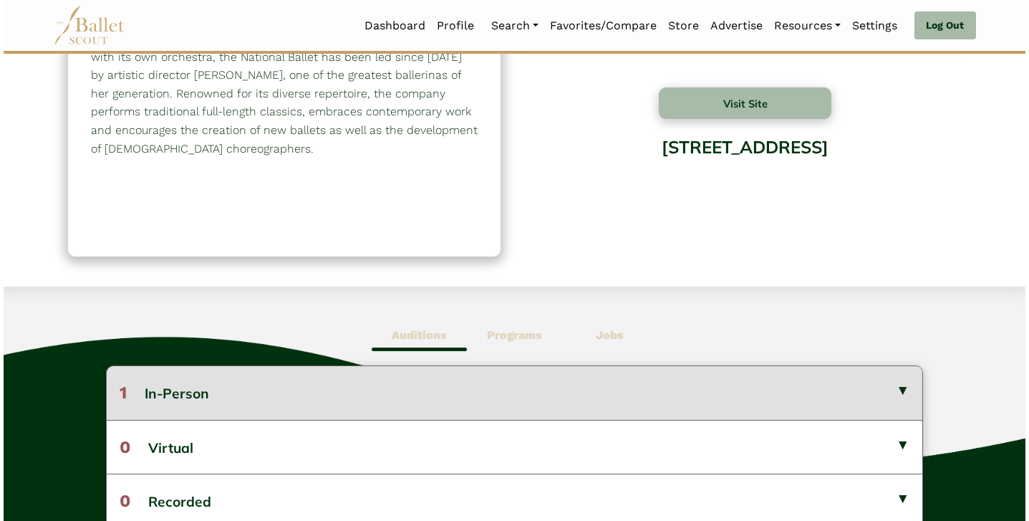
scroll to position [239, 0]
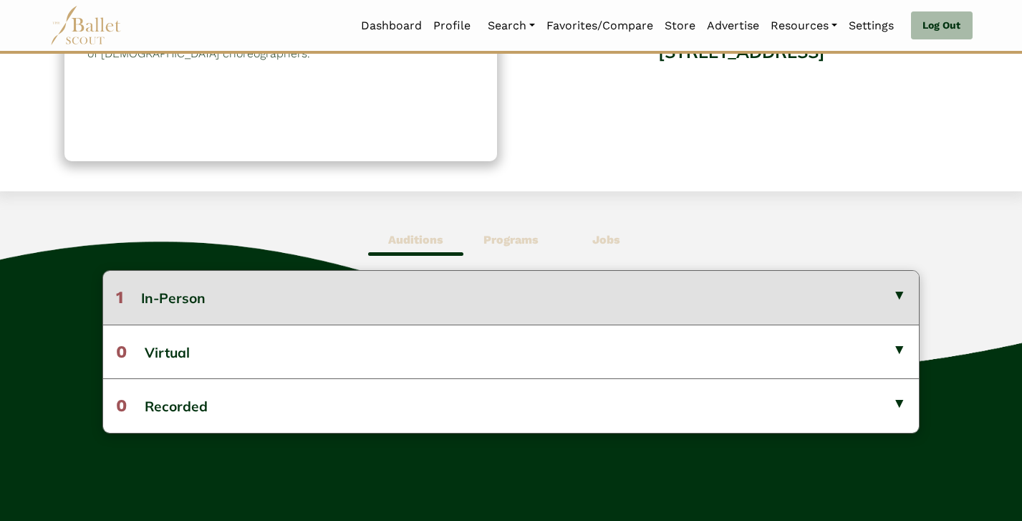
click at [396, 280] on button "1 In-Person" at bounding box center [511, 297] width 816 height 53
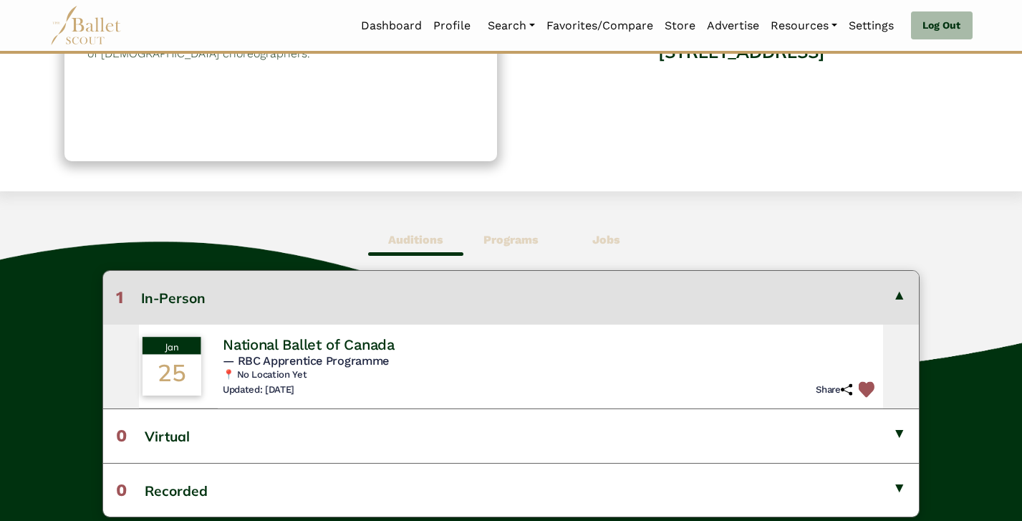
click at [514, 369] on h6 "📍 No Location Yet" at bounding box center [551, 375] width 657 height 12
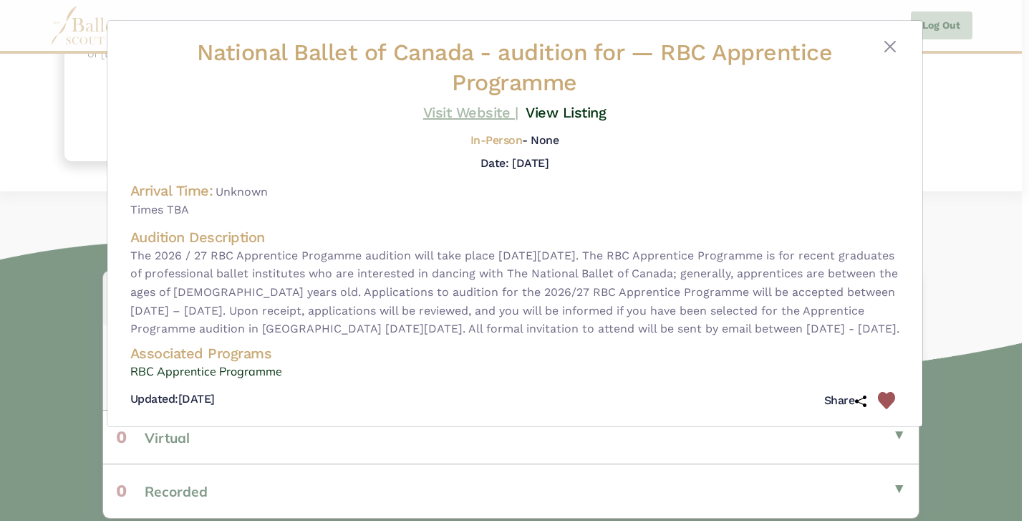
click at [479, 111] on link "Visit Website |" at bounding box center [470, 112] width 95 height 17
